Goal: Task Accomplishment & Management: Complete application form

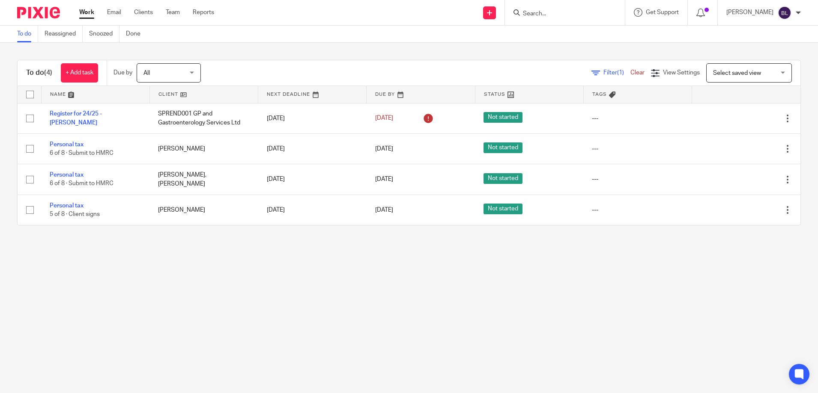
click at [533, 15] on input "Search" at bounding box center [560, 14] width 77 height 8
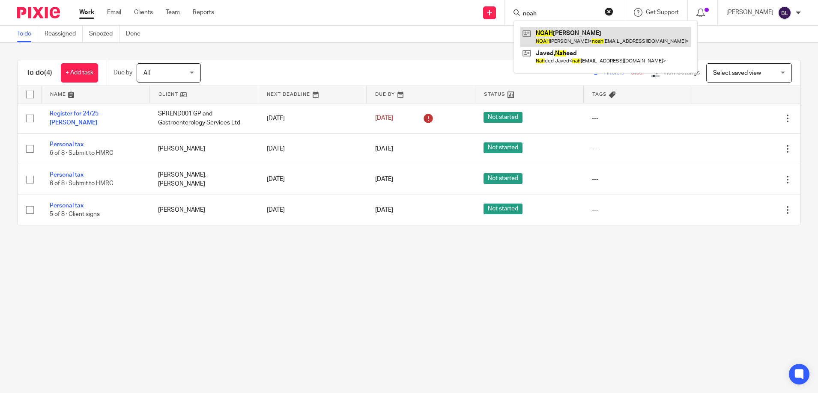
type input "noah"
click at [559, 32] on link at bounding box center [605, 37] width 170 height 20
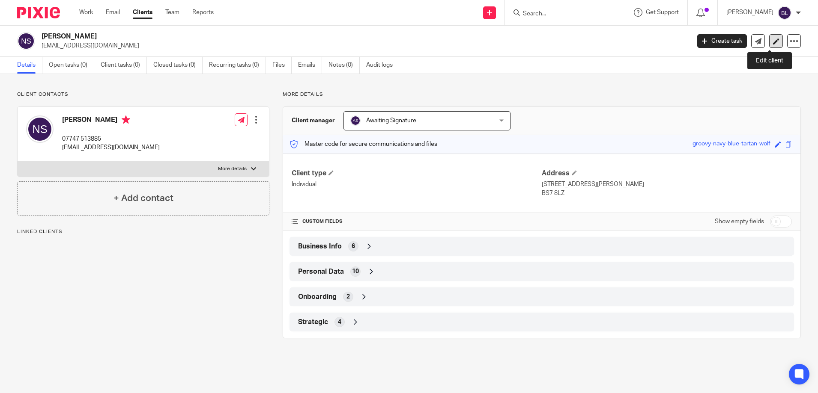
click at [773, 41] on icon at bounding box center [776, 41] width 6 height 6
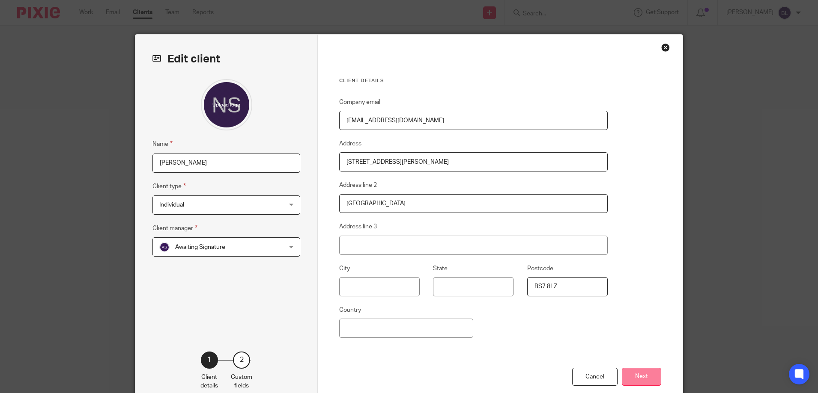
click at [637, 380] on button "Next" at bounding box center [641, 377] width 39 height 18
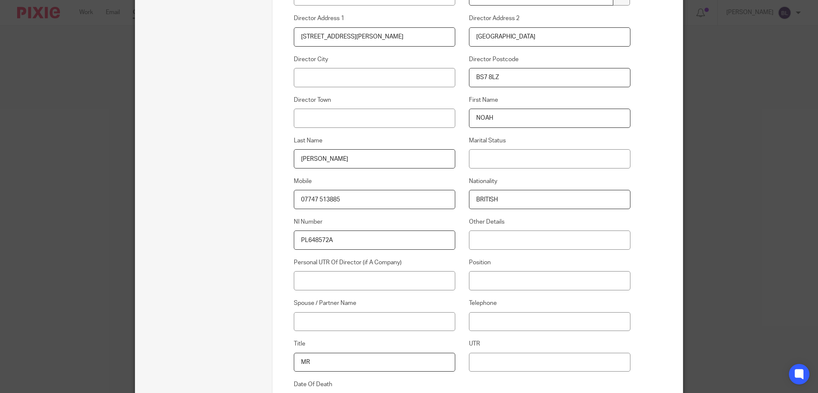
scroll to position [685, 0]
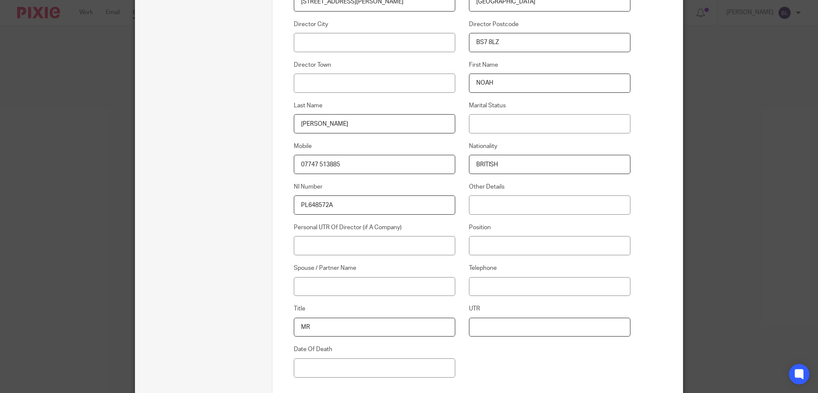
click at [471, 328] on input "UTR" at bounding box center [550, 327] width 162 height 19
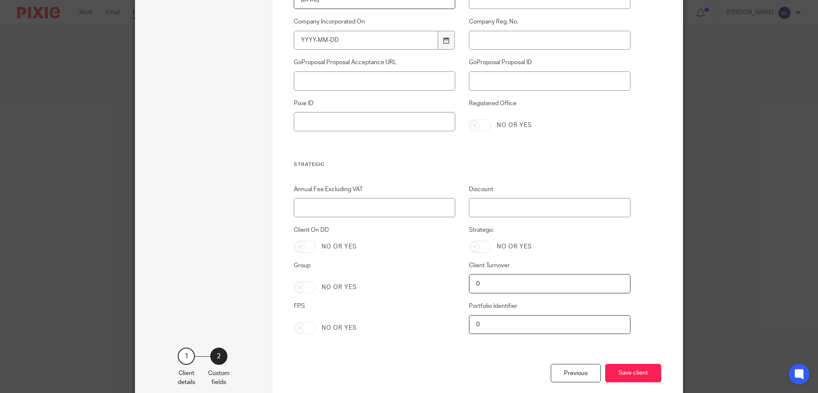
scroll to position [1696, 0]
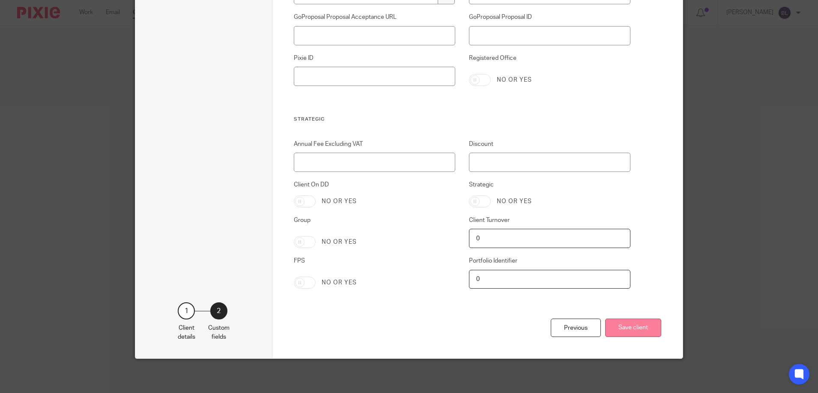
type input "2526575621"
click at [622, 327] on button "Save client" at bounding box center [633, 328] width 56 height 18
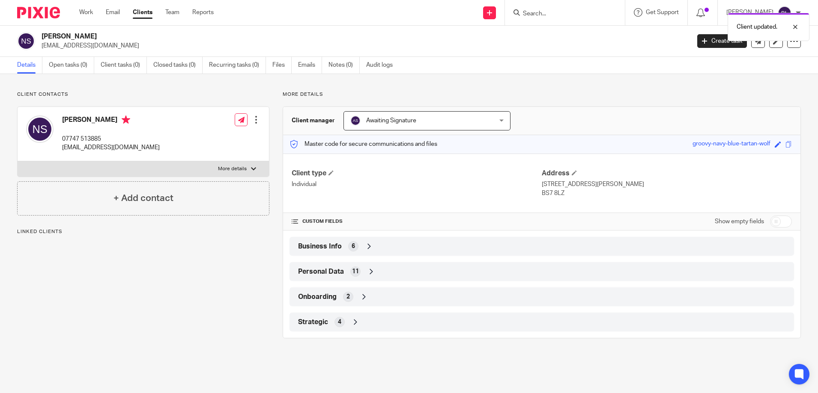
click at [252, 119] on div at bounding box center [256, 120] width 9 height 9
click at [209, 137] on link "Edit contact" at bounding box center [216, 139] width 82 height 12
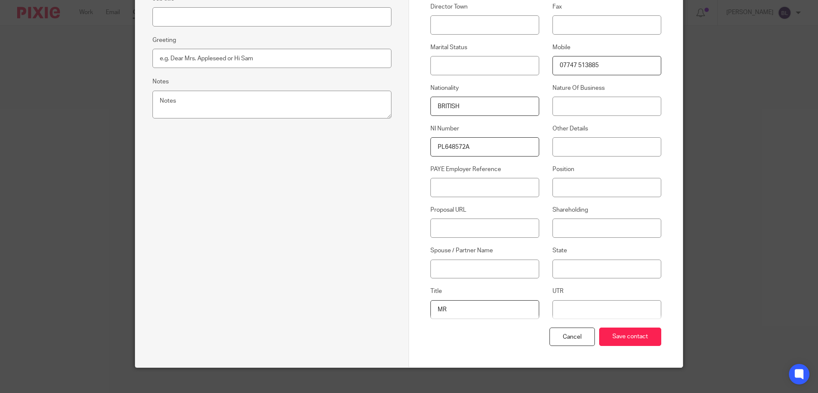
scroll to position [312, 0]
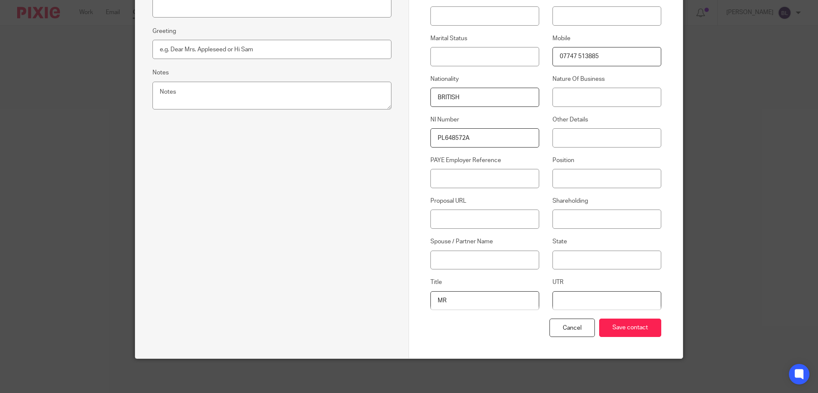
click at [556, 301] on input "UTR" at bounding box center [606, 301] width 109 height 19
type input "2526575621"
click at [627, 325] on input "Save contact" at bounding box center [630, 328] width 62 height 18
click at [619, 327] on input "Save contact" at bounding box center [630, 328] width 62 height 18
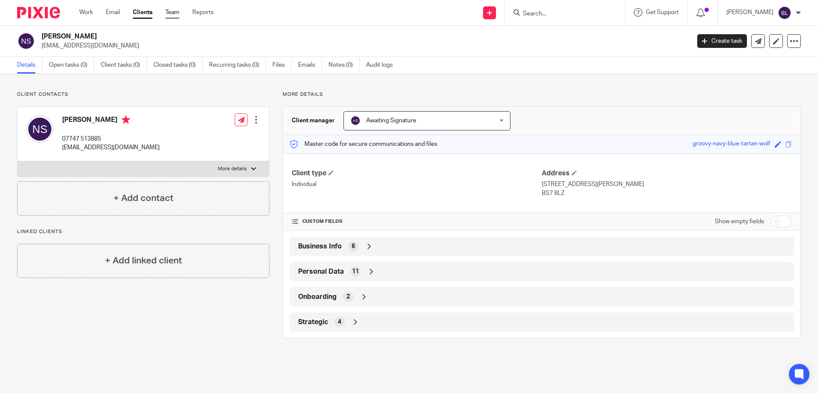
click at [172, 13] on link "Team" at bounding box center [172, 12] width 14 height 9
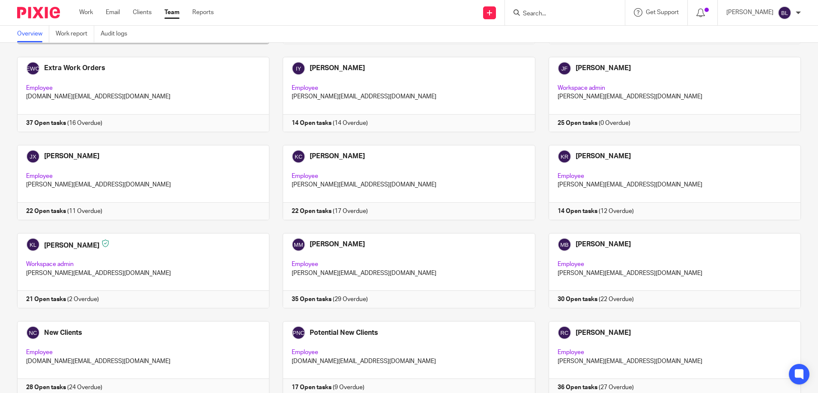
scroll to position [510, 0]
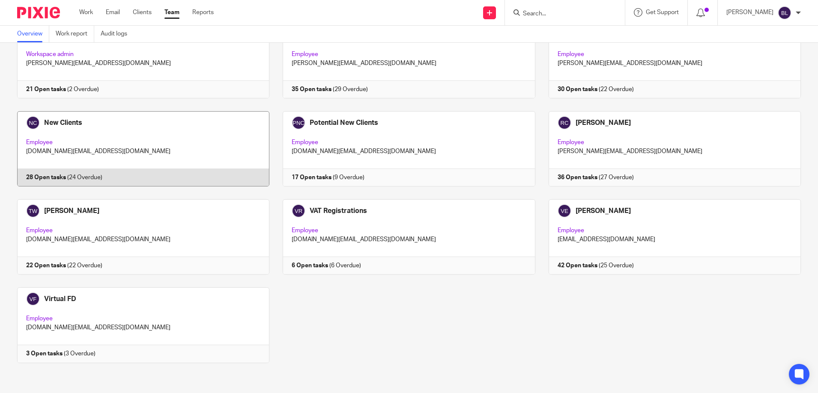
click at [59, 122] on link at bounding box center [136, 148] width 265 height 75
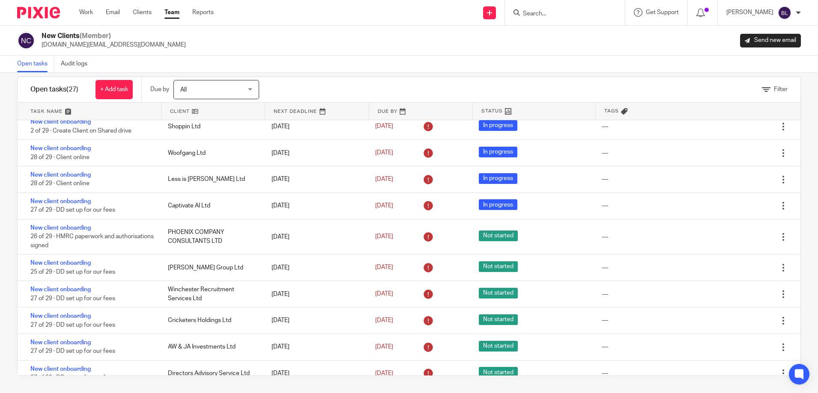
scroll to position [343, 0]
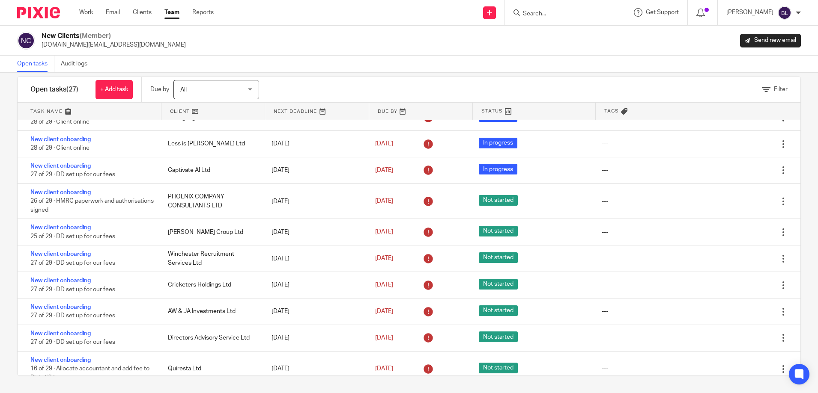
click at [545, 11] on input "Search" at bounding box center [560, 14] width 77 height 8
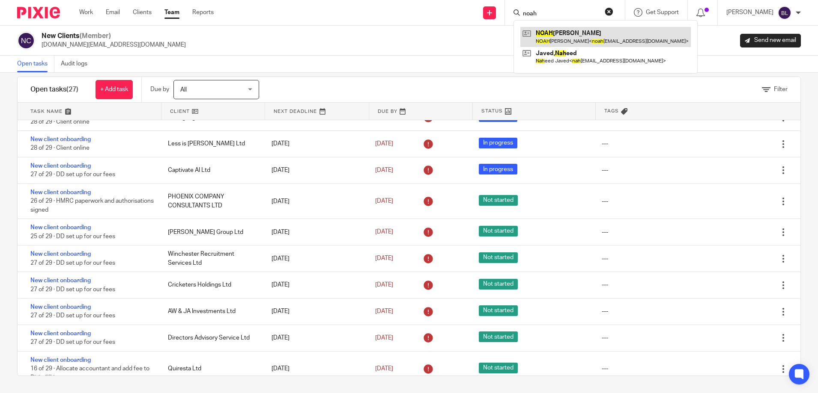
type input "noah"
click at [547, 41] on link at bounding box center [605, 37] width 170 height 20
click at [559, 36] on link at bounding box center [605, 37] width 170 height 20
